Goal: Information Seeking & Learning: Learn about a topic

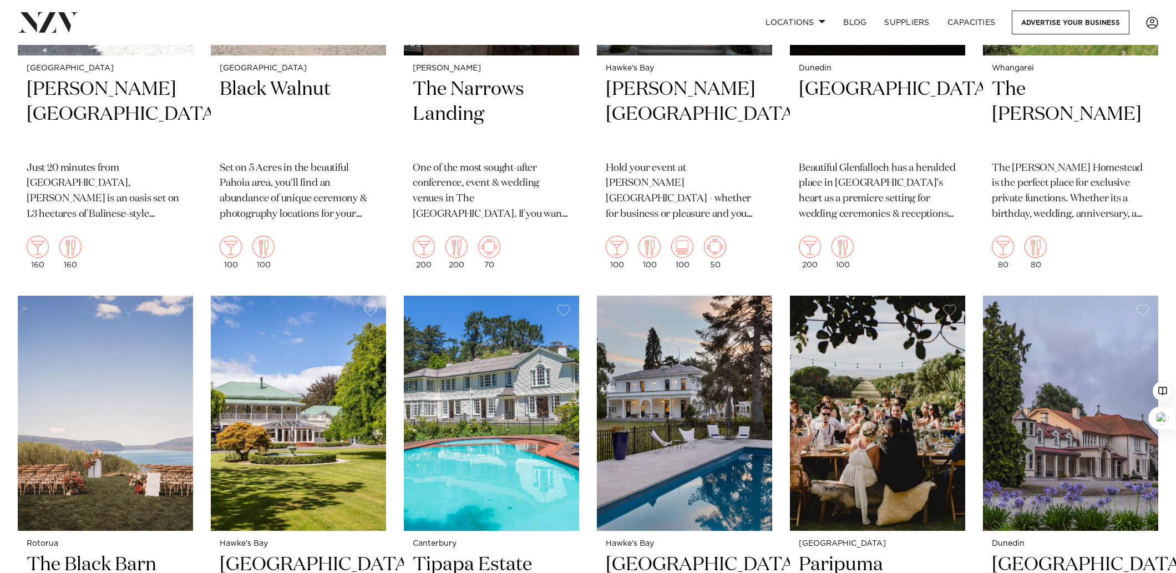
scroll to position [3804, 0]
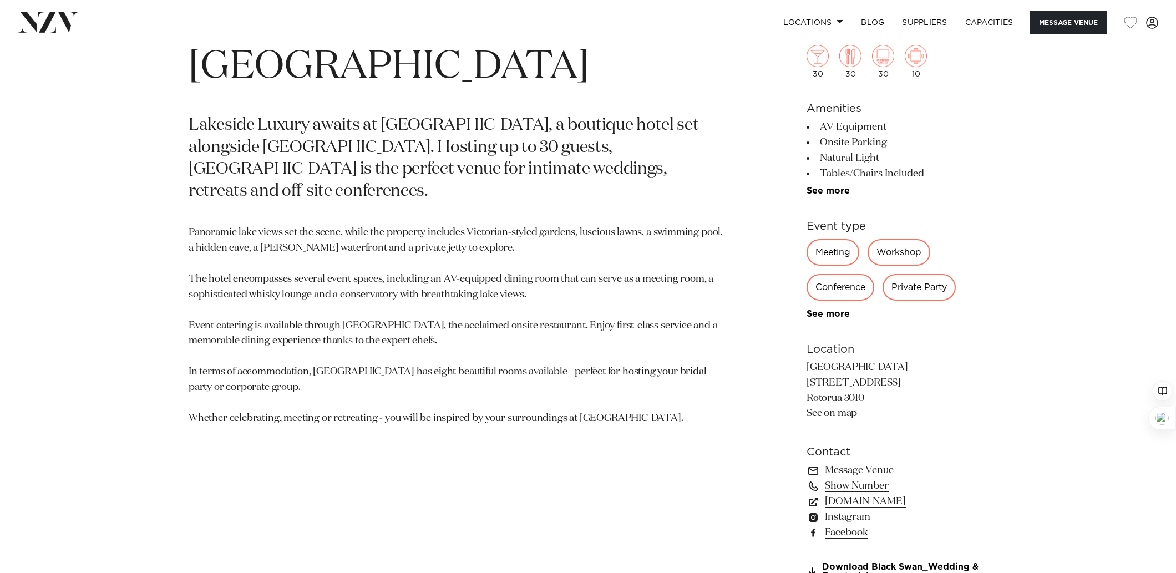
scroll to position [650, 0]
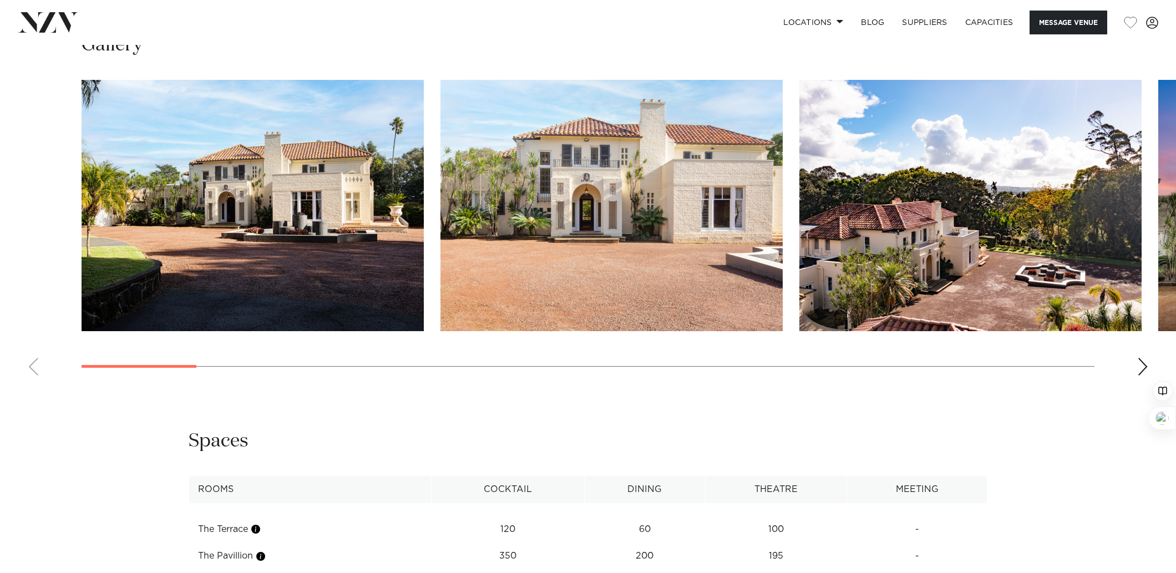
scroll to position [1177, 0]
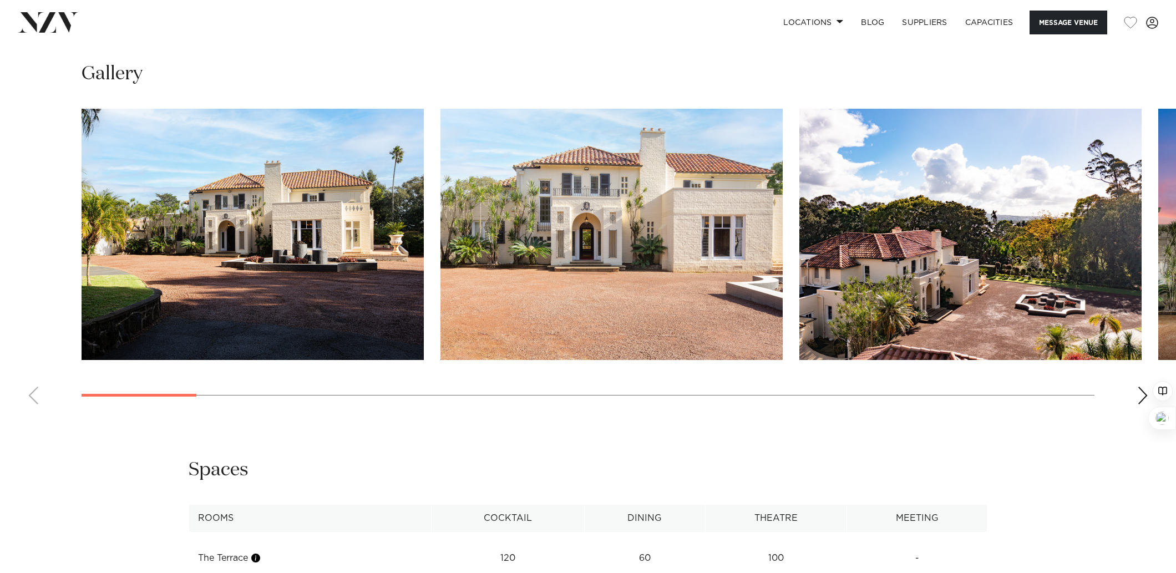
click at [1141, 395] on div "Next slide" at bounding box center [1142, 396] width 11 height 18
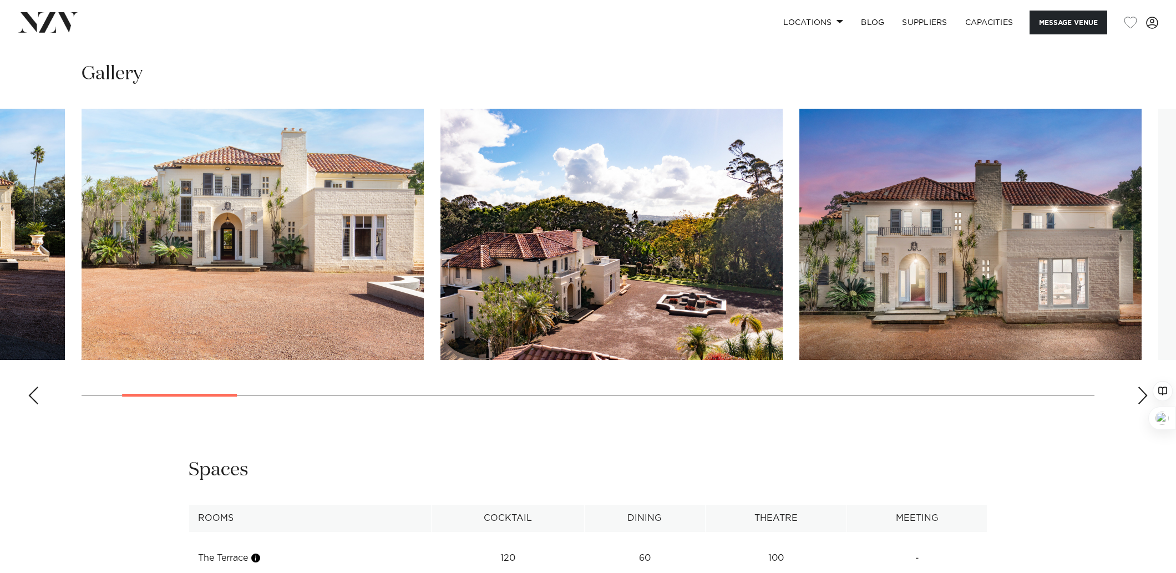
click at [1141, 395] on div "Next slide" at bounding box center [1142, 396] width 11 height 18
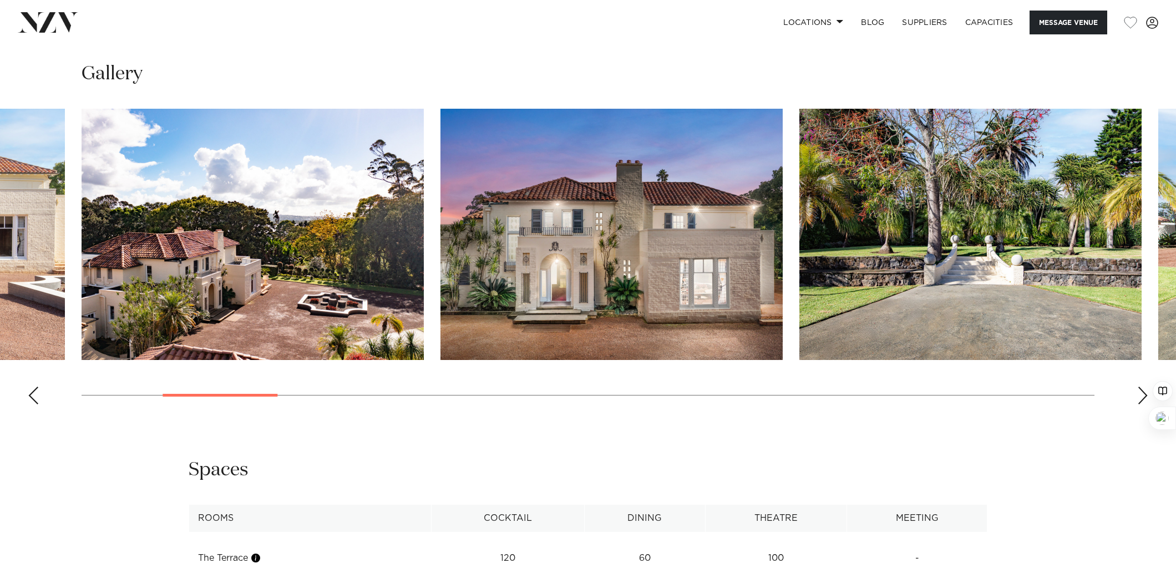
click at [1141, 395] on div "Next slide" at bounding box center [1142, 396] width 11 height 18
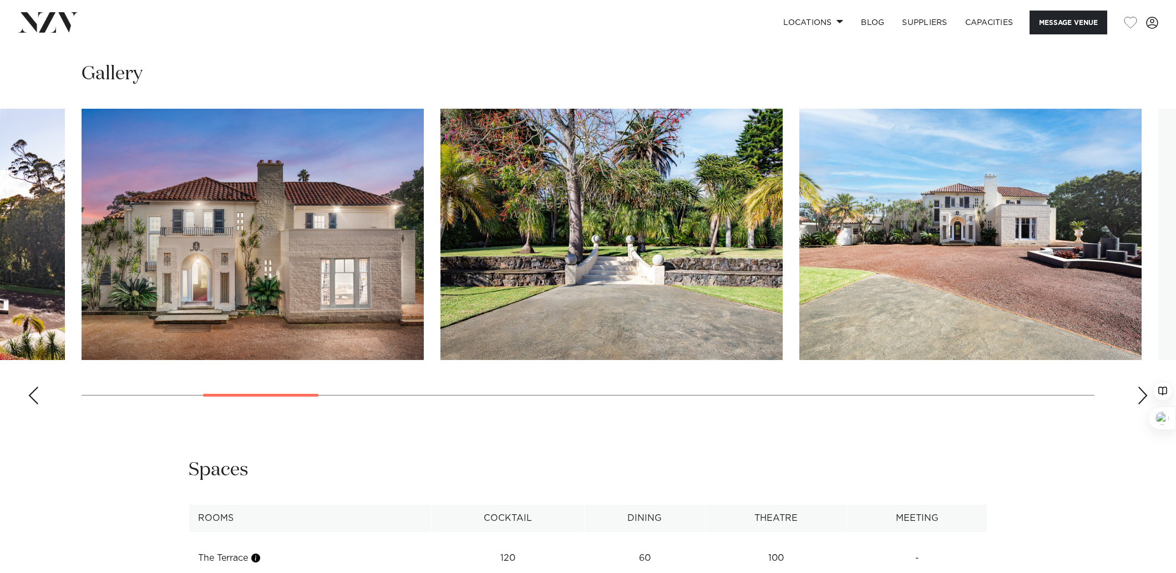
click at [1141, 395] on div "Next slide" at bounding box center [1142, 396] width 11 height 18
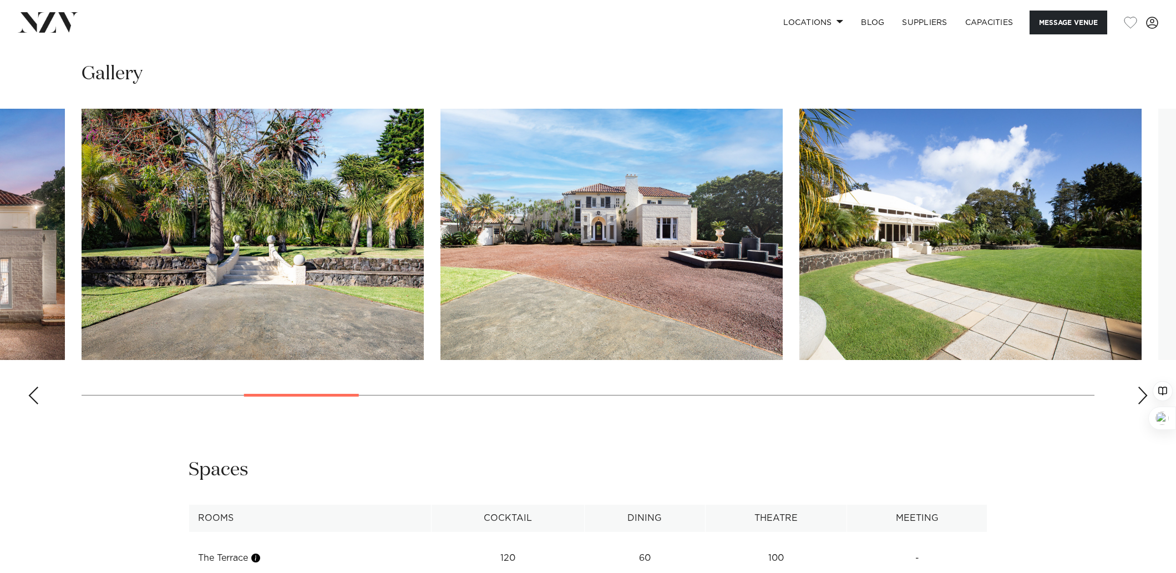
click at [1141, 395] on div "Next slide" at bounding box center [1142, 396] width 11 height 18
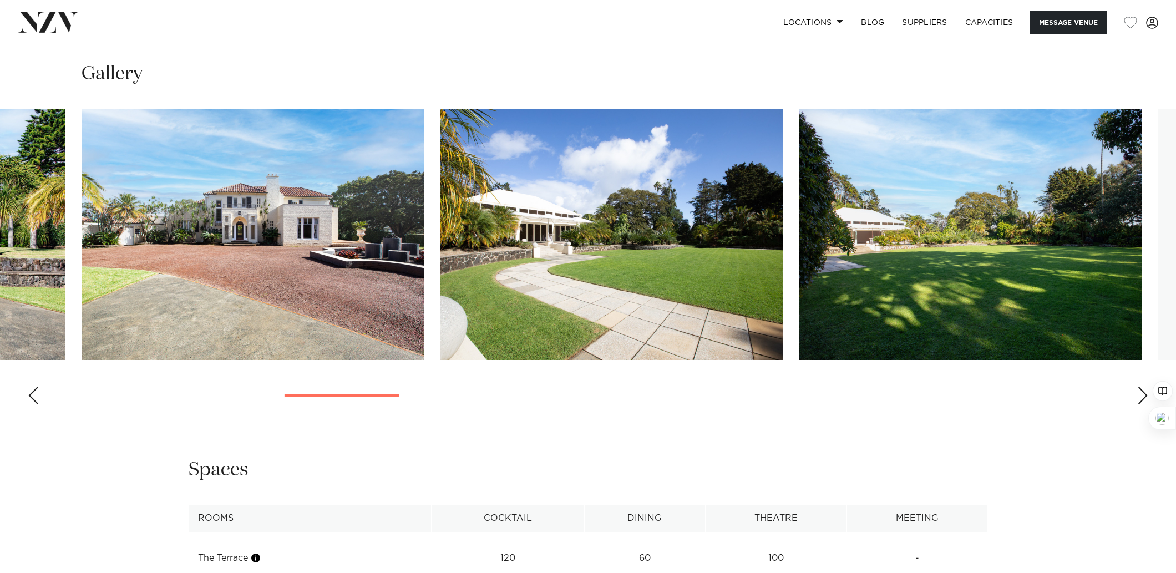
click at [1141, 395] on div "Next slide" at bounding box center [1142, 396] width 11 height 18
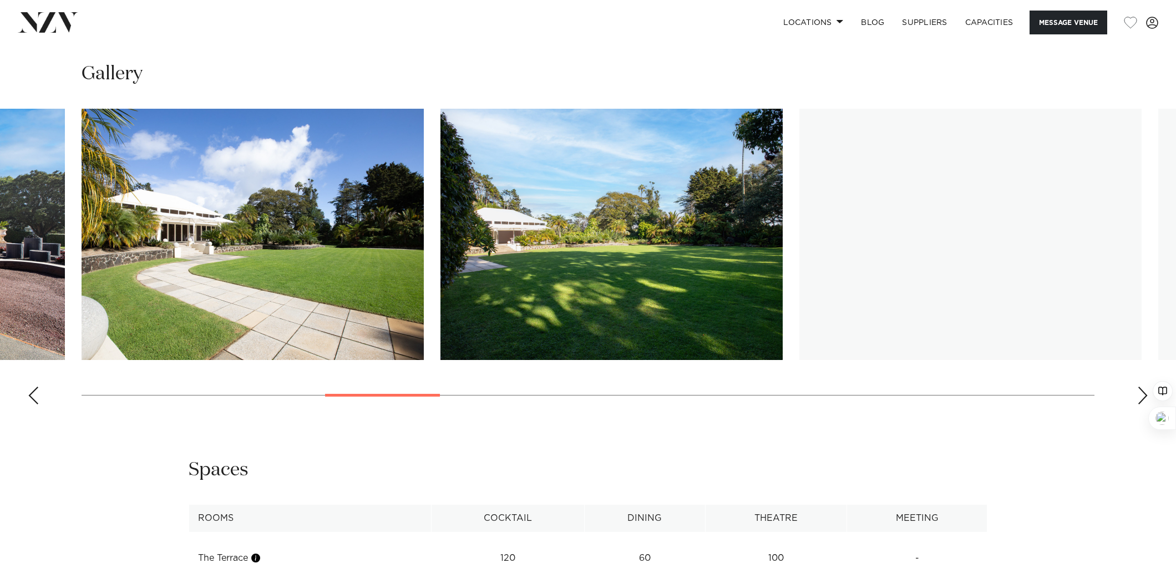
click at [1141, 395] on div "Next slide" at bounding box center [1142, 396] width 11 height 18
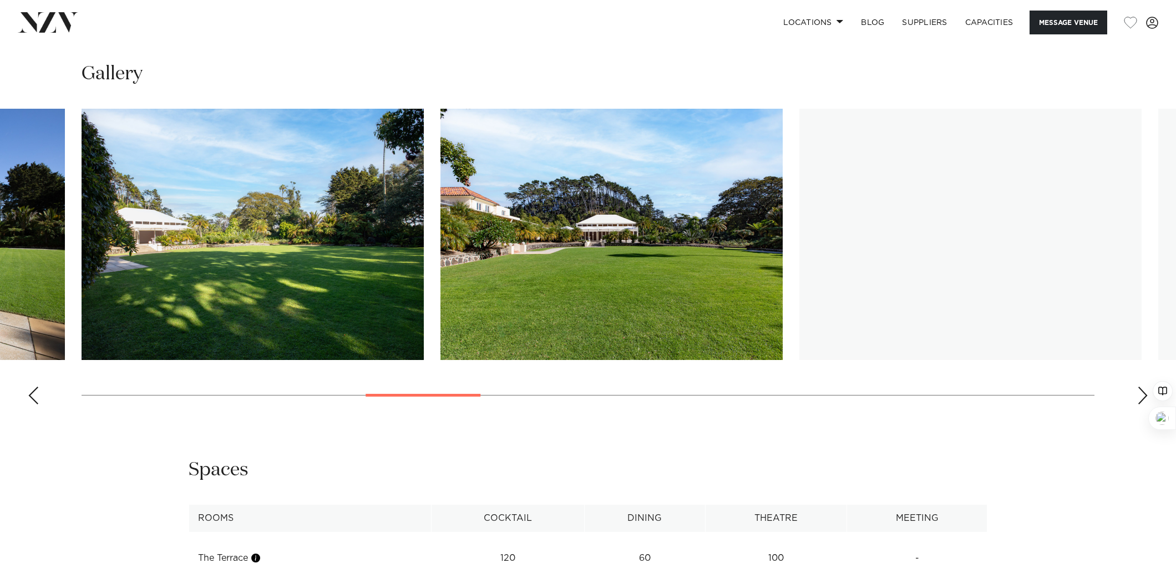
click at [1141, 395] on div "Next slide" at bounding box center [1142, 396] width 11 height 18
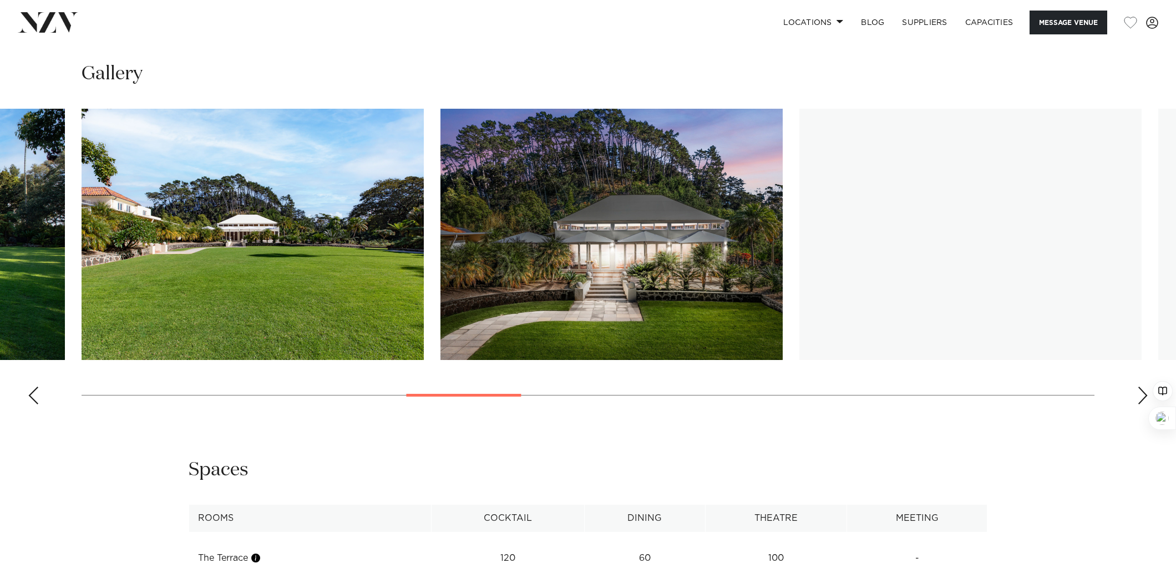
click at [1141, 395] on div "Next slide" at bounding box center [1142, 396] width 11 height 18
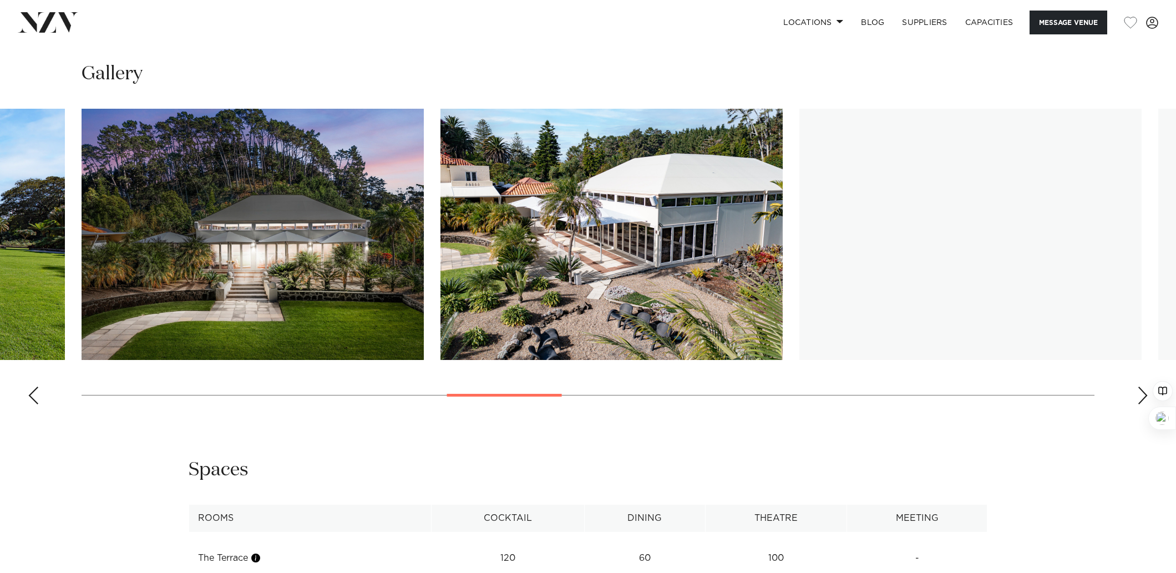
click at [1141, 395] on div "Next slide" at bounding box center [1142, 396] width 11 height 18
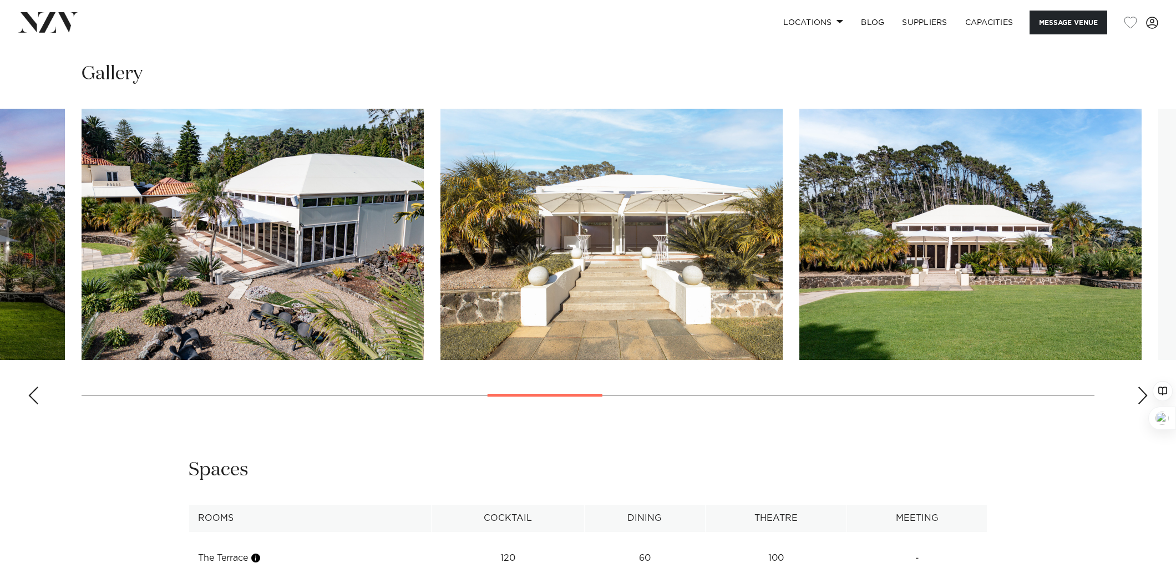
click at [1141, 395] on div "Next slide" at bounding box center [1142, 396] width 11 height 18
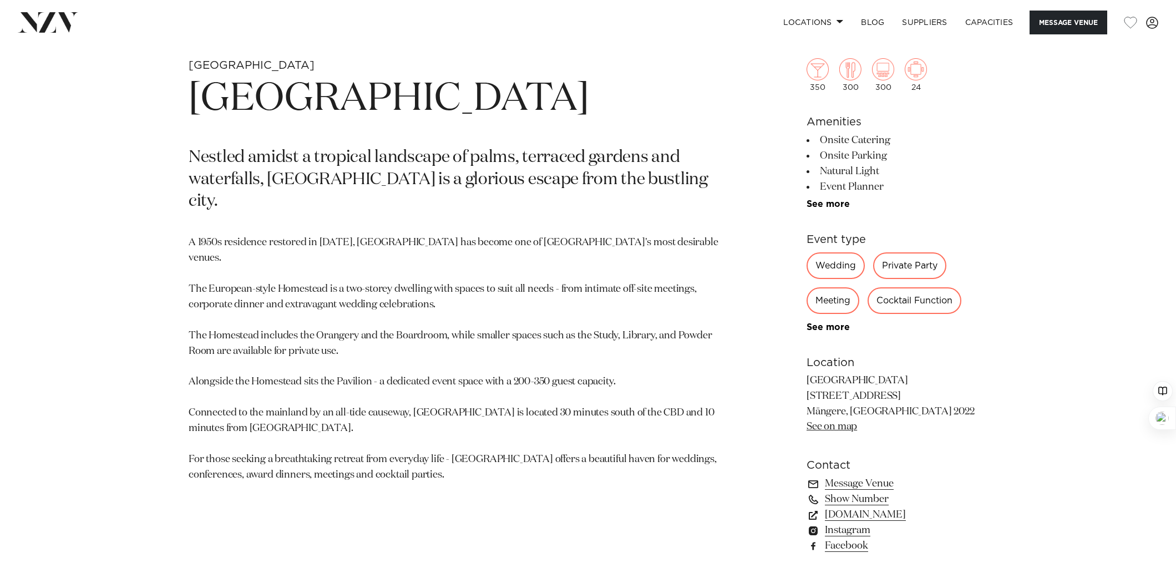
scroll to position [608, 0]
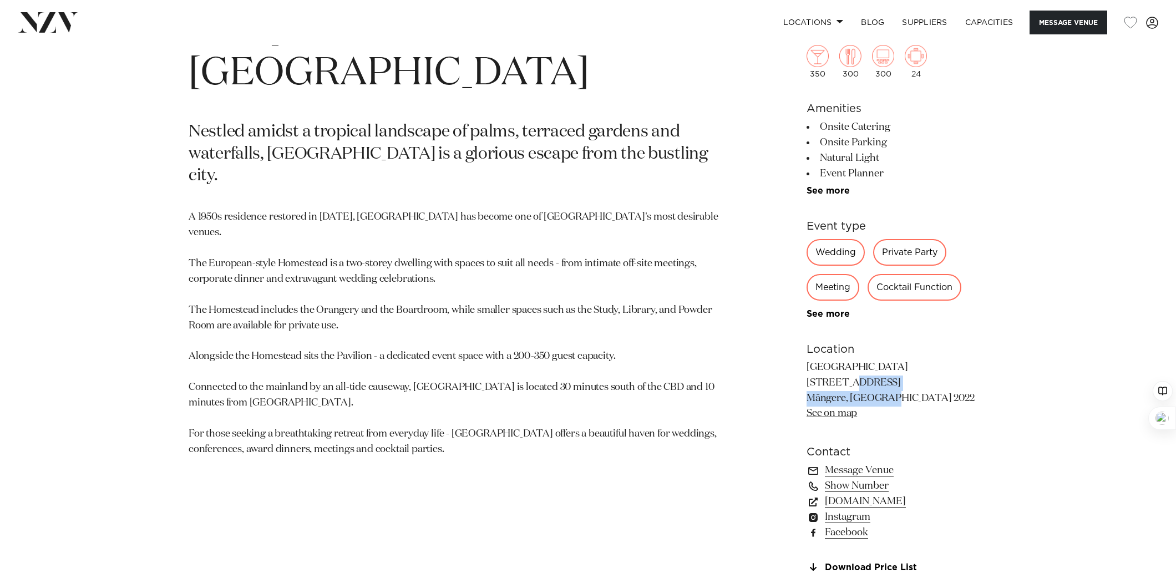
drag, startPoint x: 844, startPoint y: 387, endPoint x: 848, endPoint y: 400, distance: 13.9
click at [847, 399] on p "Puketutu Island Estate 600 Island Road Māngere, Auckland 2022 See on map" at bounding box center [896, 391] width 181 height 62
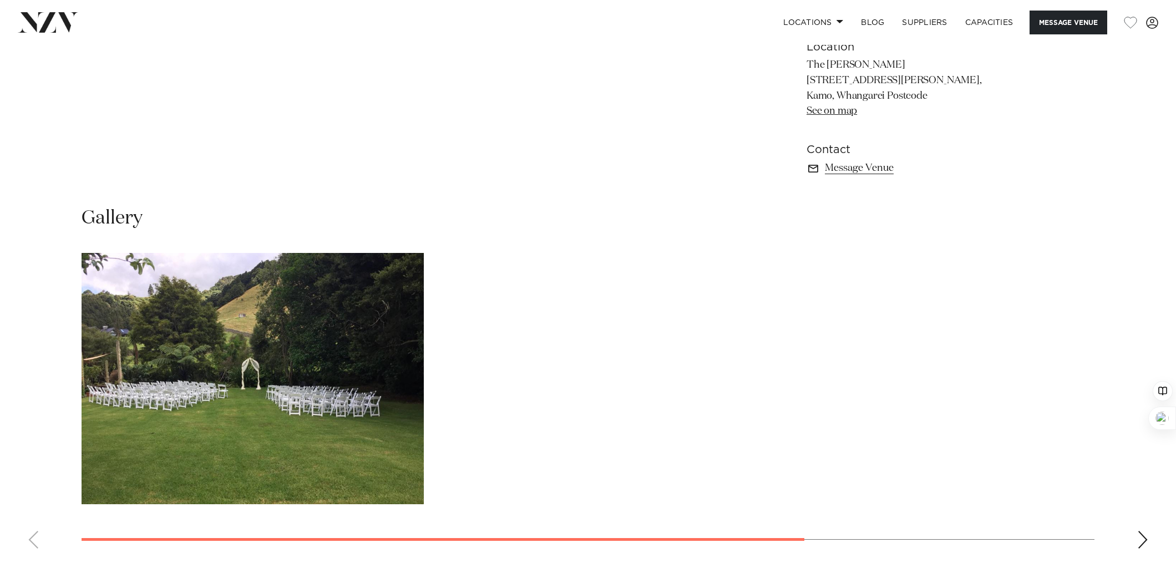
scroll to position [814, 0]
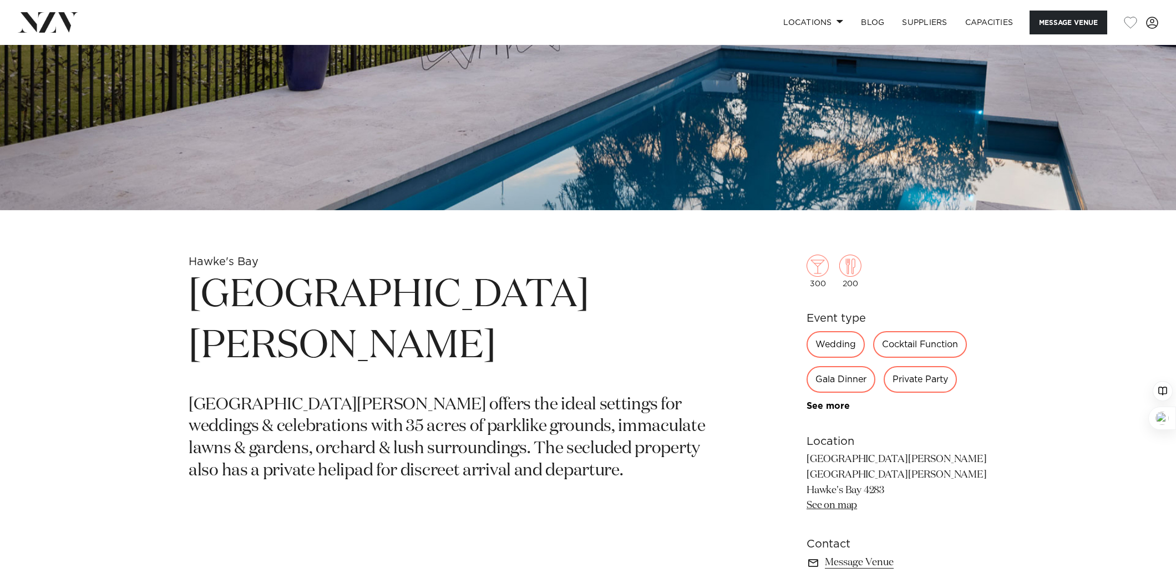
scroll to position [512, 0]
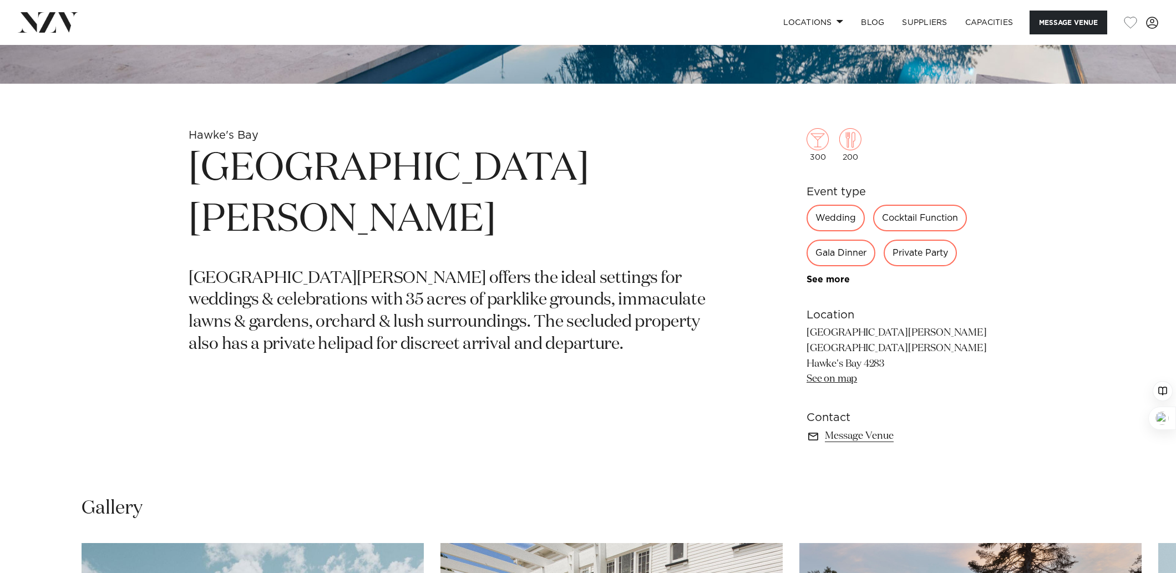
drag, startPoint x: 815, startPoint y: 350, endPoint x: 862, endPoint y: 366, distance: 49.6
click at [864, 366] on p "[GEOGRAPHIC_DATA][PERSON_NAME] [GEOGRAPHIC_DATA][PERSON_NAME][GEOGRAPHIC_DATA] …" at bounding box center [896, 357] width 181 height 62
